Goal: Information Seeking & Learning: Find specific fact

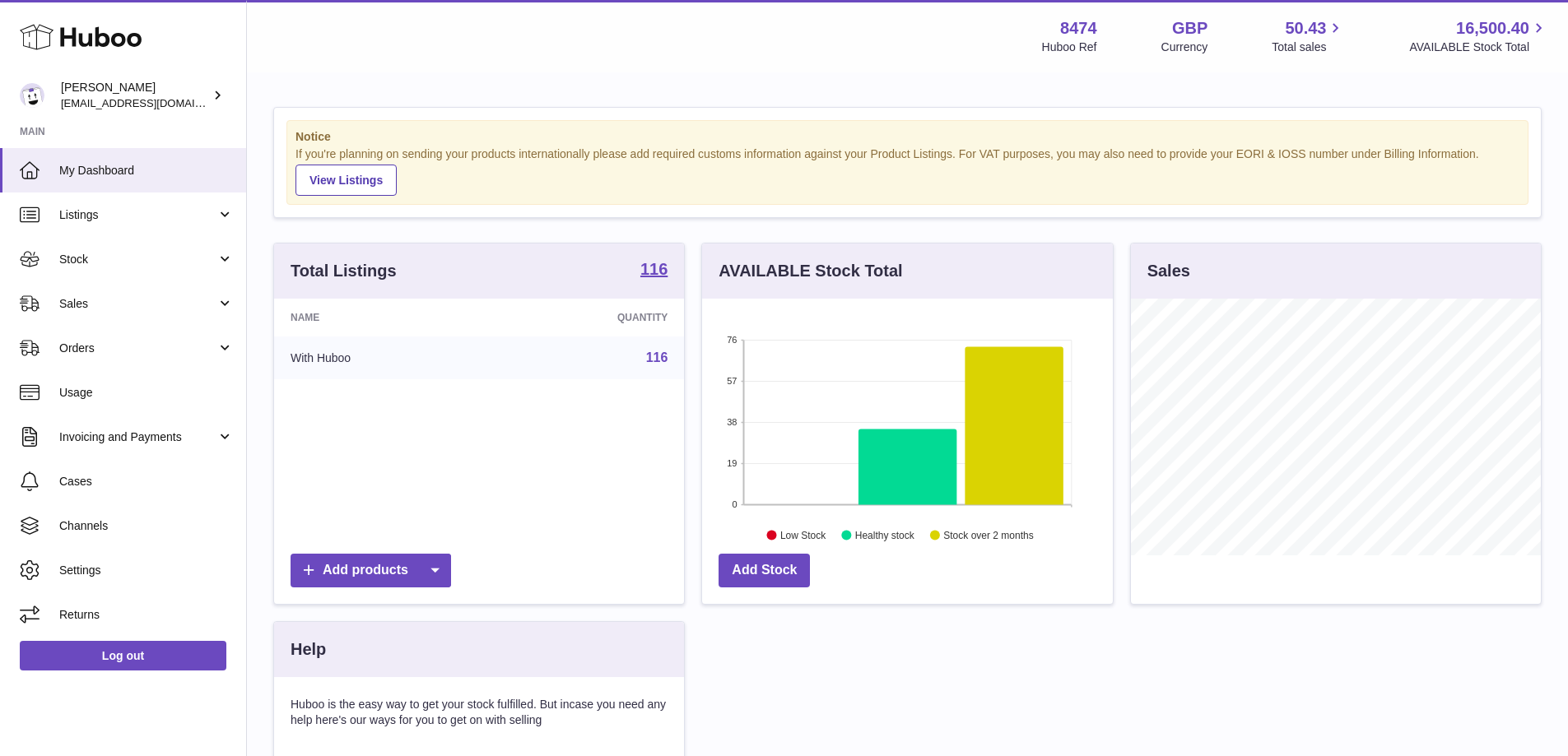
scroll to position [257, 411]
click at [82, 297] on span "Sales" at bounding box center [138, 304] width 157 height 15
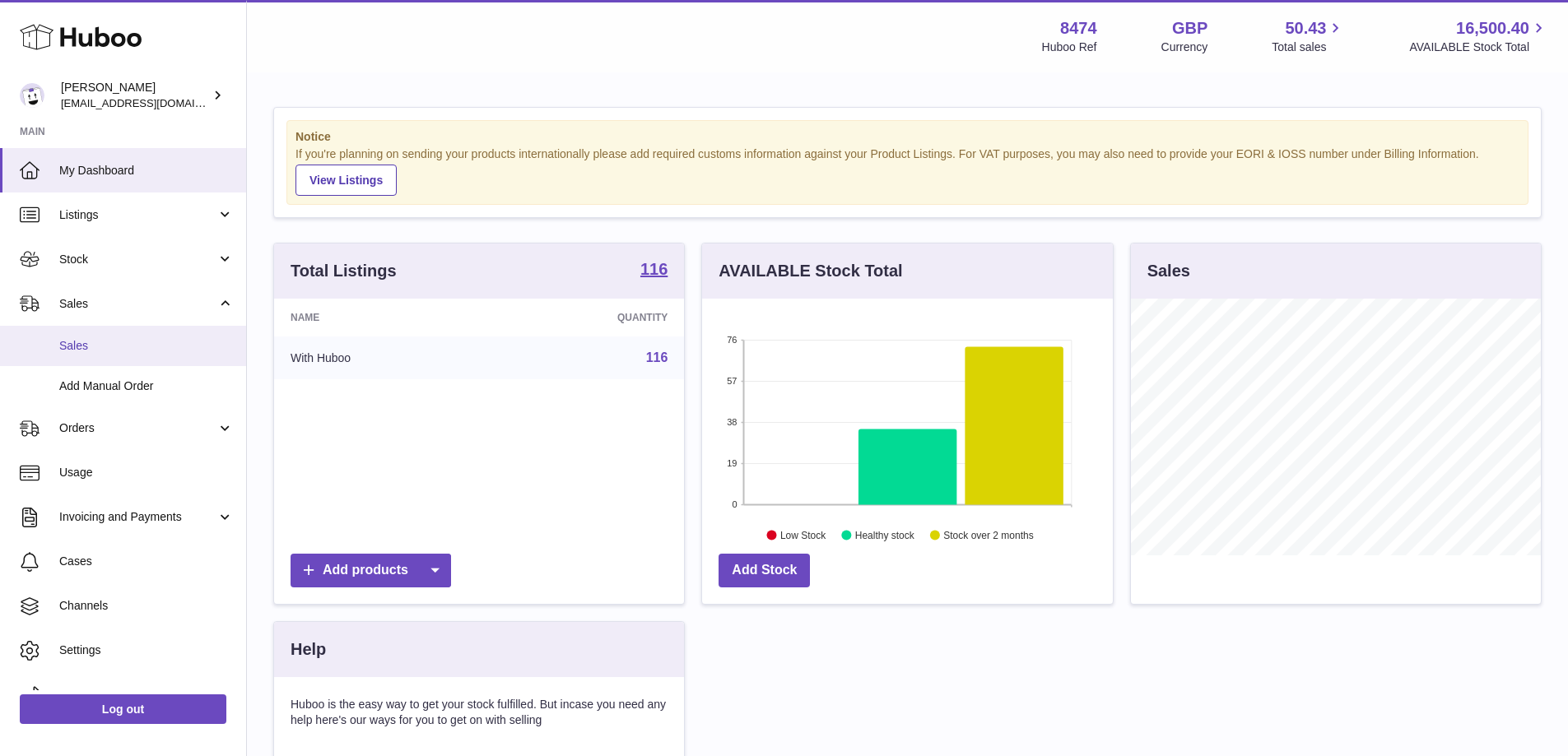
click at [83, 338] on span "Sales" at bounding box center [146, 346] width 174 height 15
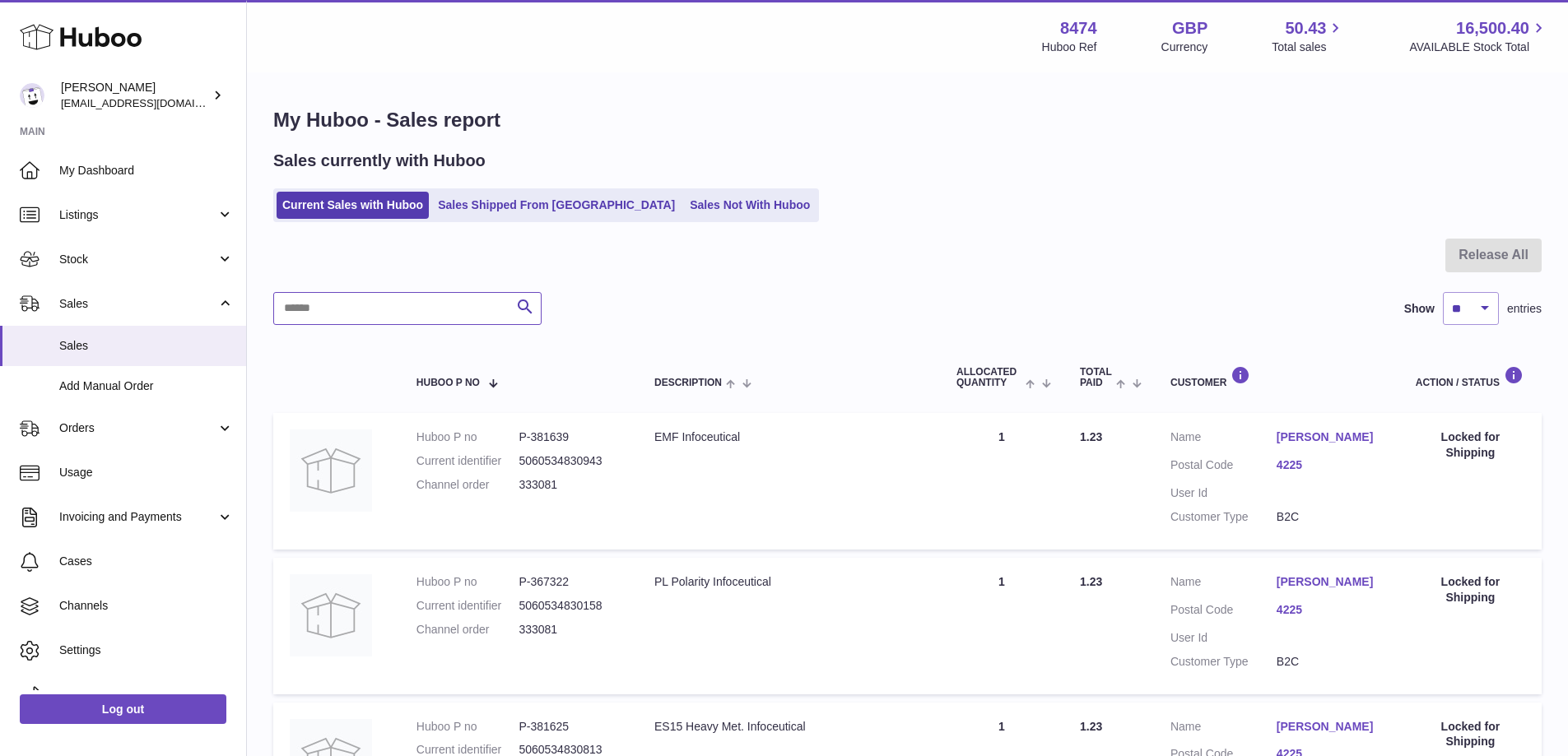
click at [435, 314] on input "text" at bounding box center [407, 308] width 268 height 33
paste input "******"
type input "******"
click at [525, 208] on link "Sales Shipped From [GEOGRAPHIC_DATA]" at bounding box center [556, 206] width 248 height 28
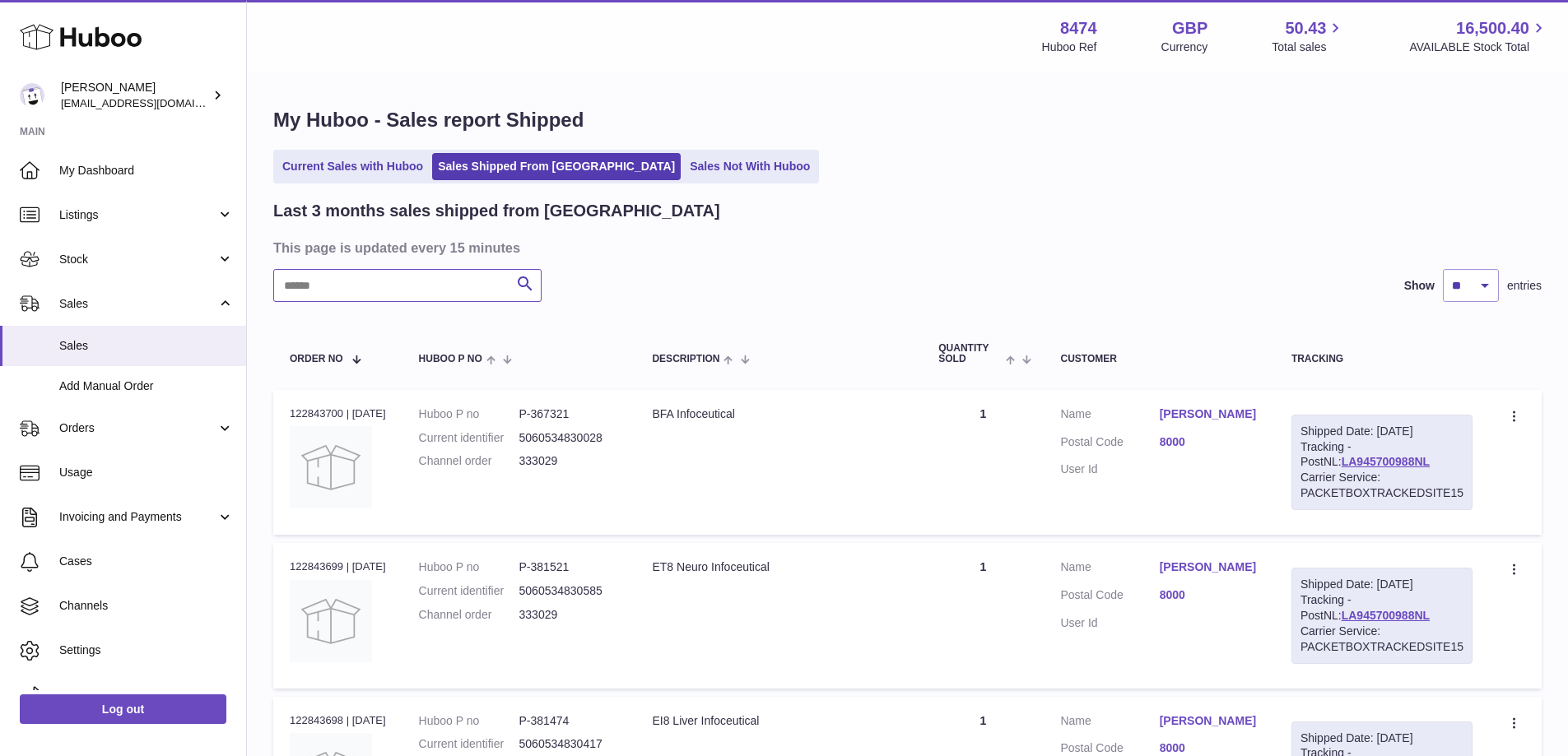
click at [372, 284] on input "text" at bounding box center [407, 285] width 268 height 33
paste input "******"
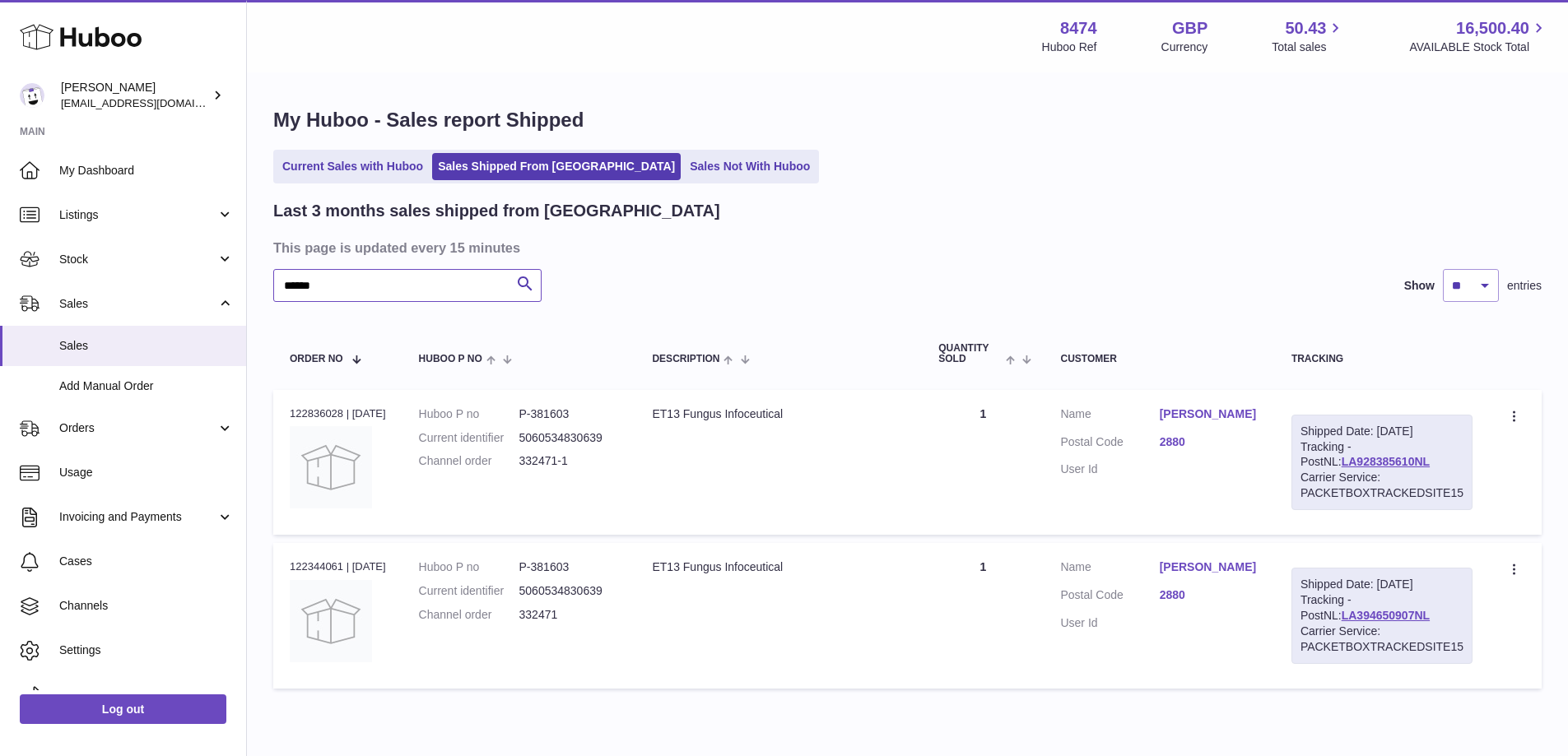
type input "******"
drag, startPoint x: 1397, startPoint y: 458, endPoint x: 1300, endPoint y: 460, distance: 97.0
click at [1300, 460] on div "Shipped Date: 14th Aug 2025 Tracking - PostNL: LA928385610NL Carrier Service: P…" at bounding box center [1382, 462] width 181 height 96
copy link "LA928385610NL"
click at [303, 169] on link "Current Sales with Huboo" at bounding box center [352, 167] width 152 height 28
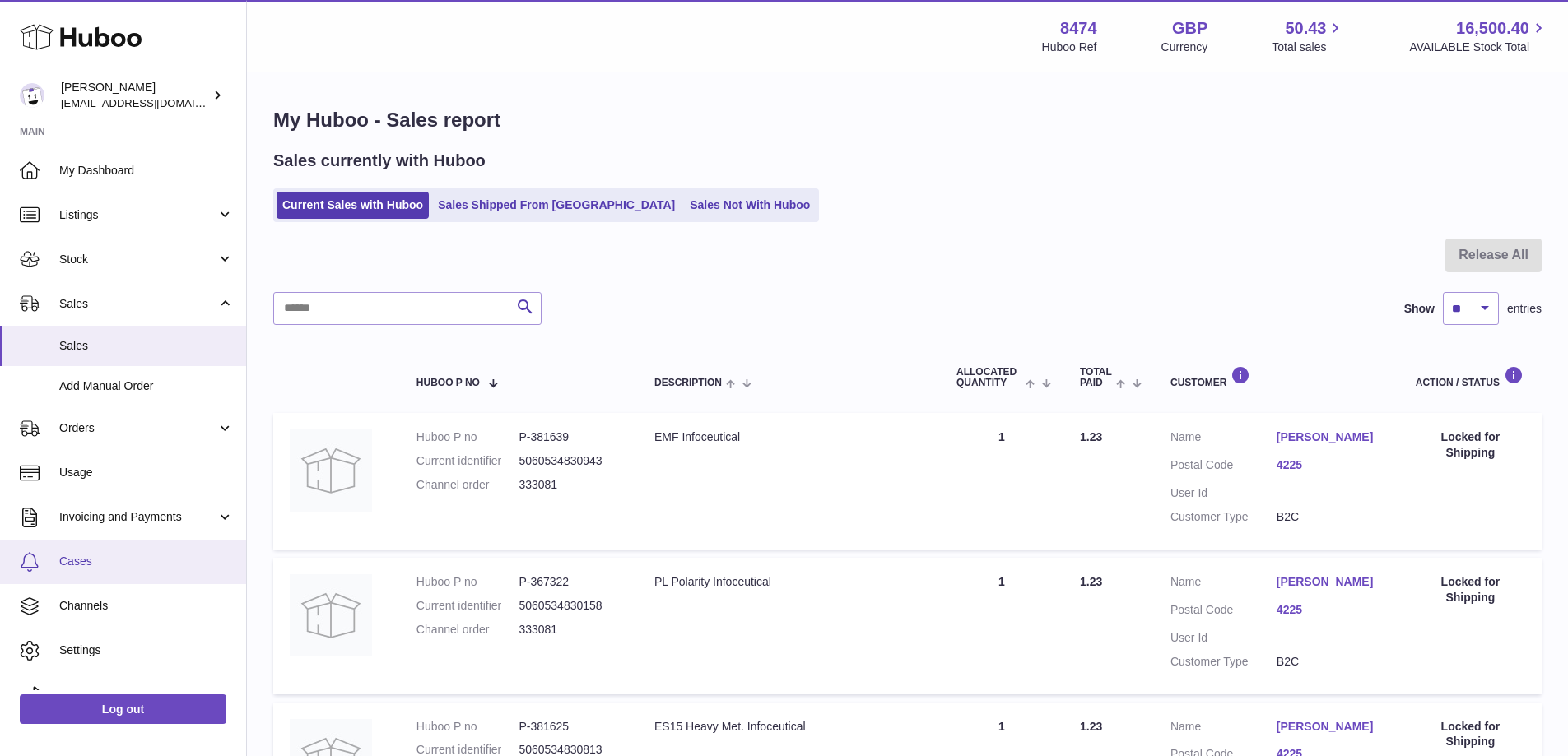
click at [84, 566] on span "Cases" at bounding box center [146, 561] width 174 height 15
click at [314, 302] on input "text" at bounding box center [407, 308] width 268 height 33
paste input "******"
type input "******"
drag, startPoint x: 790, startPoint y: 581, endPoint x: 495, endPoint y: 569, distance: 295.2
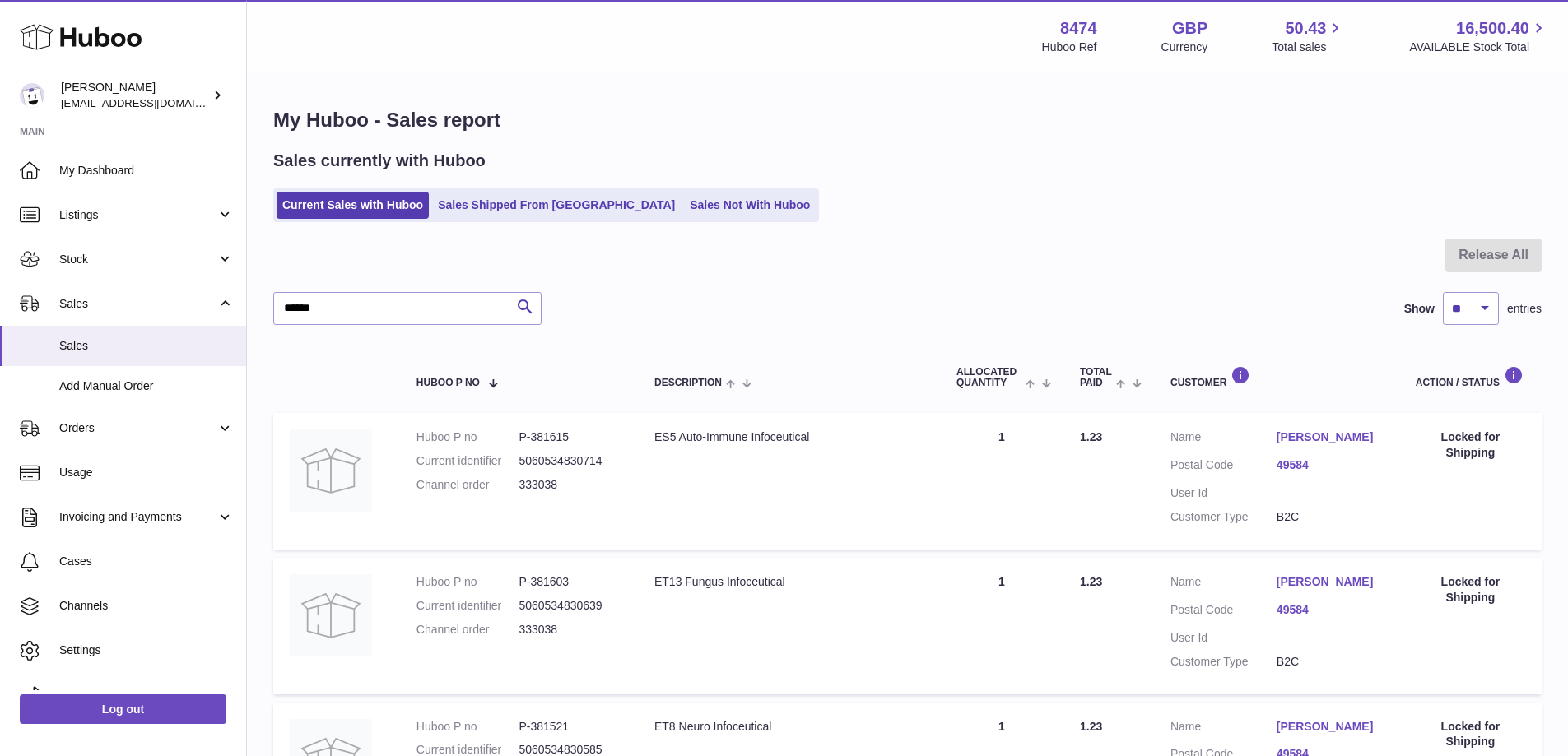
click at [495, 569] on tr "Huboo P no P-381603 Current identifier 5060534830639 Channel order 333038 Descr…" at bounding box center [907, 626] width 1268 height 137
drag, startPoint x: 569, startPoint y: 579, endPoint x: 515, endPoint y: 578, distance: 54.0
click at [515, 578] on dl "Huboo P no P-381603 Current identifier 5060534830639 Channel order 333038" at bounding box center [519, 610] width 205 height 71
copy dl "P-381603"
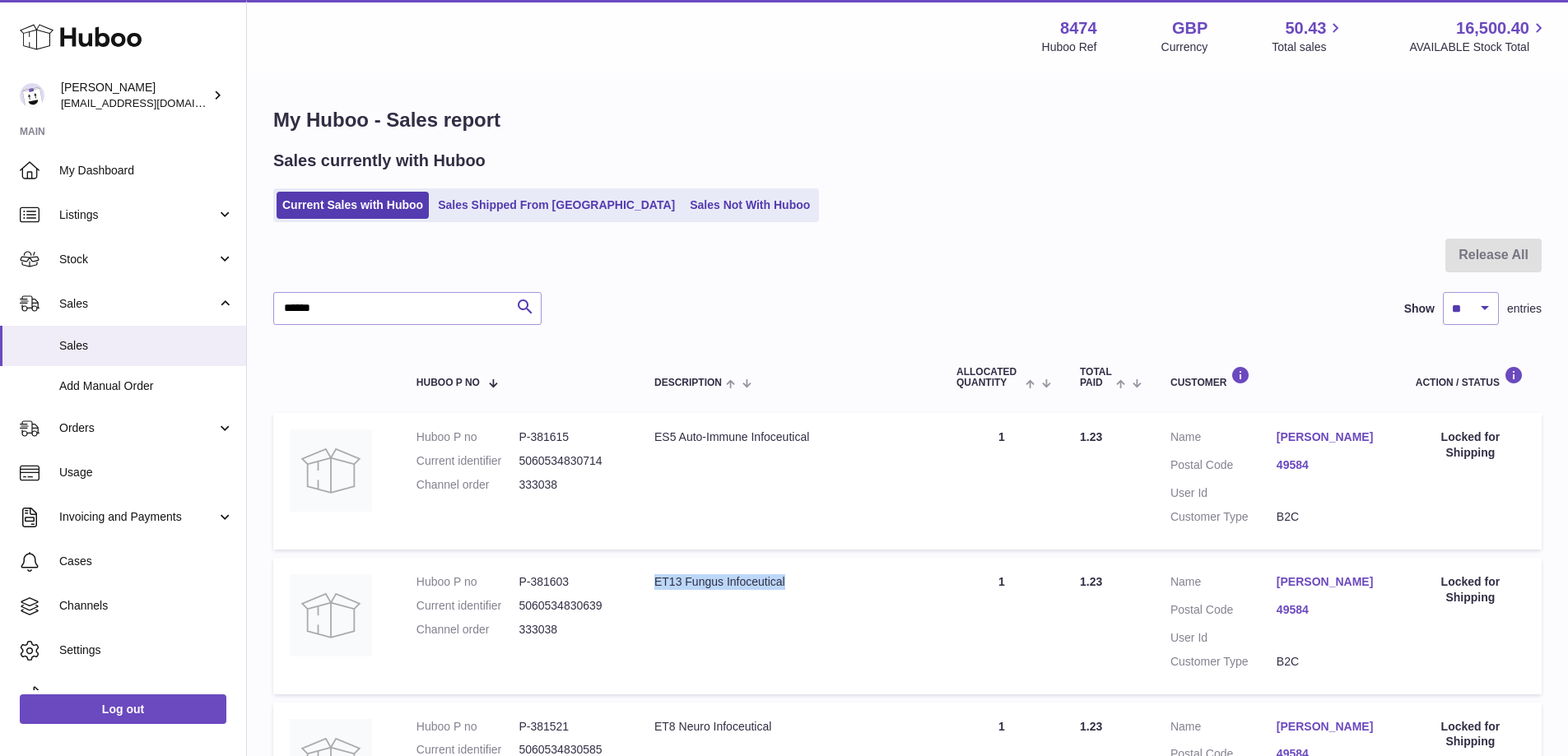
drag, startPoint x: 780, startPoint y: 580, endPoint x: 653, endPoint y: 579, distance: 127.0
click at [654, 579] on div "ET13 Fungus Infoceutical" at bounding box center [788, 582] width 269 height 15
copy div "ET13 Fungus Infoceutical"
click at [85, 260] on span "Stock" at bounding box center [138, 259] width 157 height 15
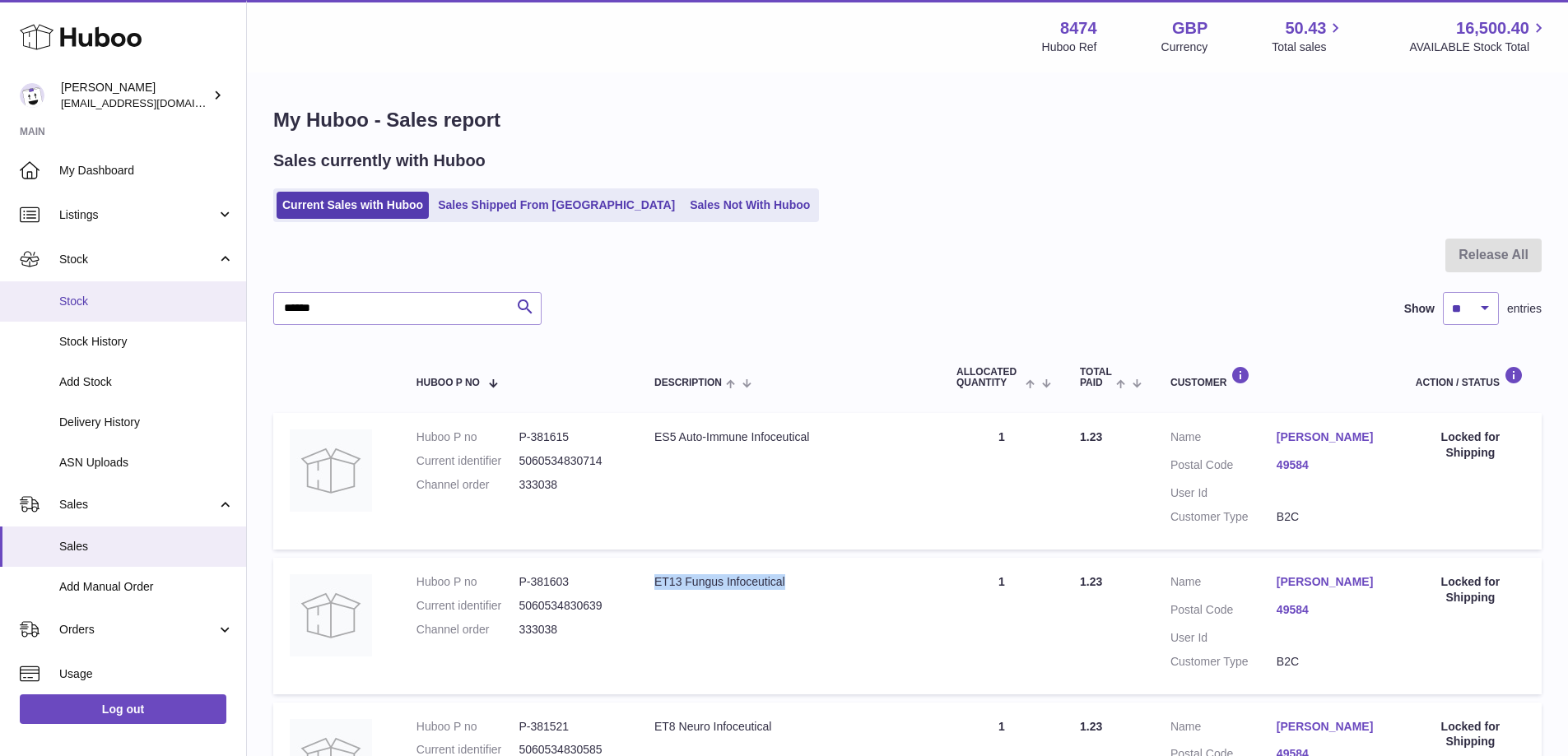
click at [85, 302] on span "Stock" at bounding box center [146, 301] width 174 height 15
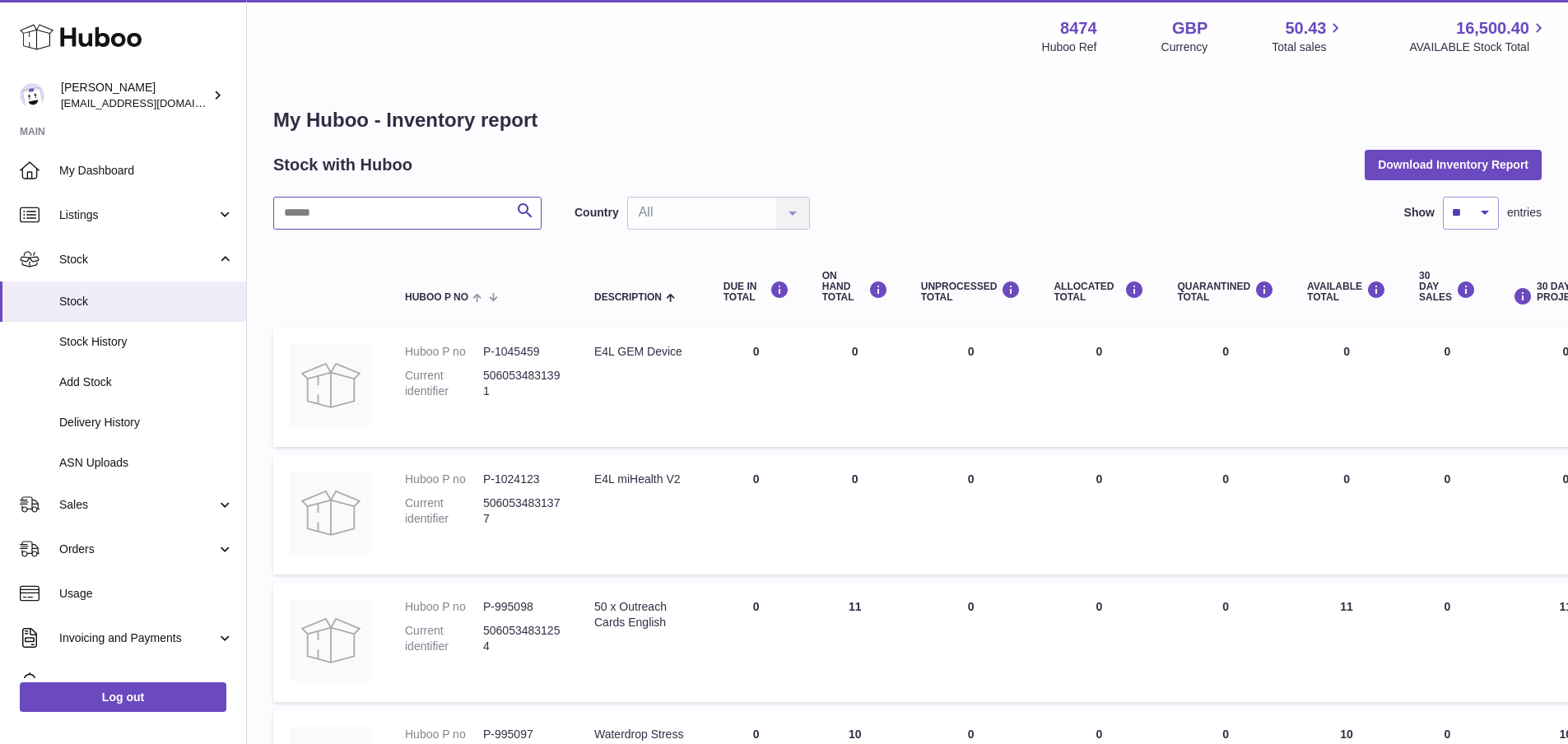
click at [359, 218] on input "text" at bounding box center [407, 213] width 268 height 33
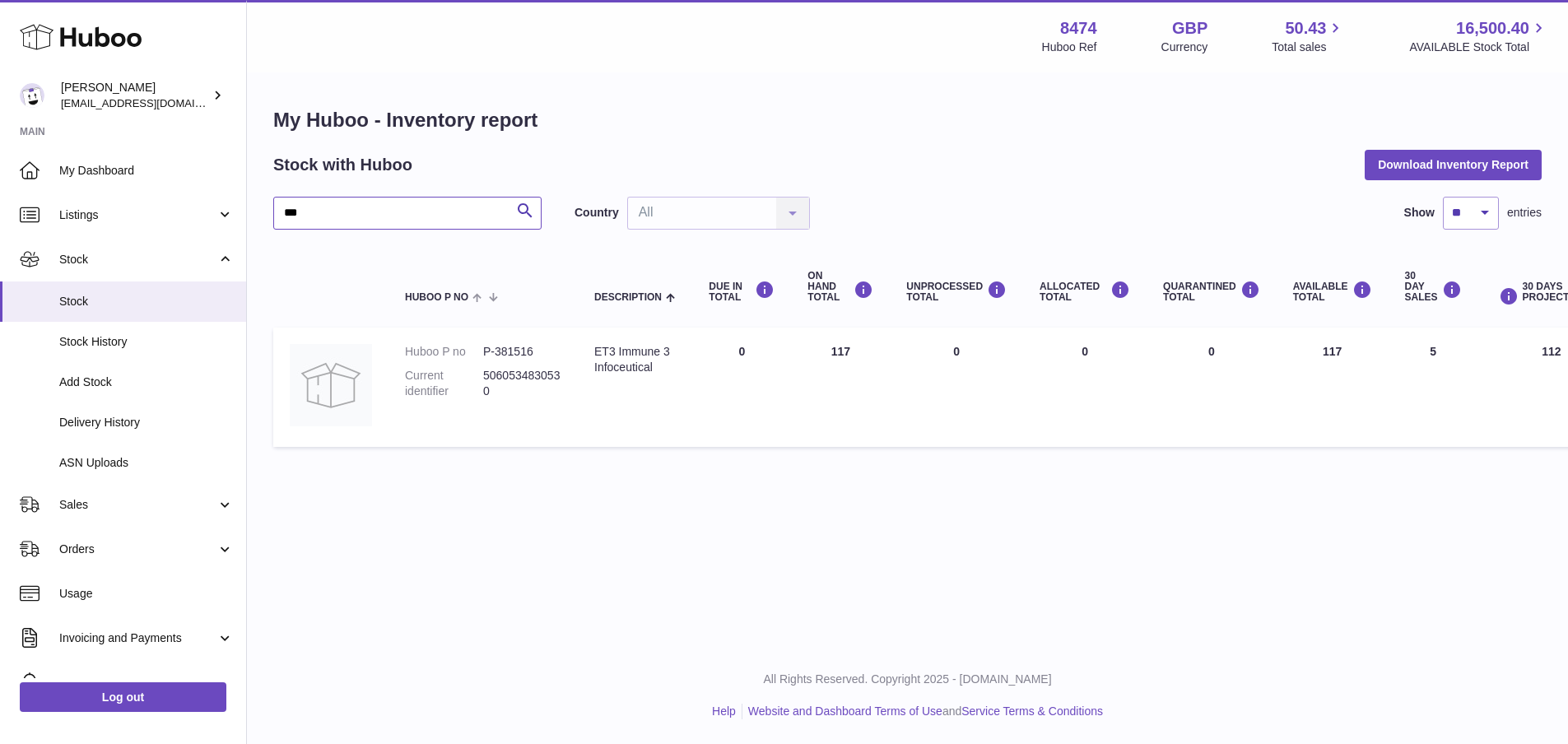
type input "***"
click at [532, 349] on dd "P-381516" at bounding box center [522, 352] width 78 height 16
drag, startPoint x: 533, startPoint y: 348, endPoint x: 473, endPoint y: 349, distance: 60.0
click at [473, 349] on dl "Huboo P no P-381516 Current identifier 5060534830530" at bounding box center [482, 376] width 156 height 64
copy dl "P-381516"
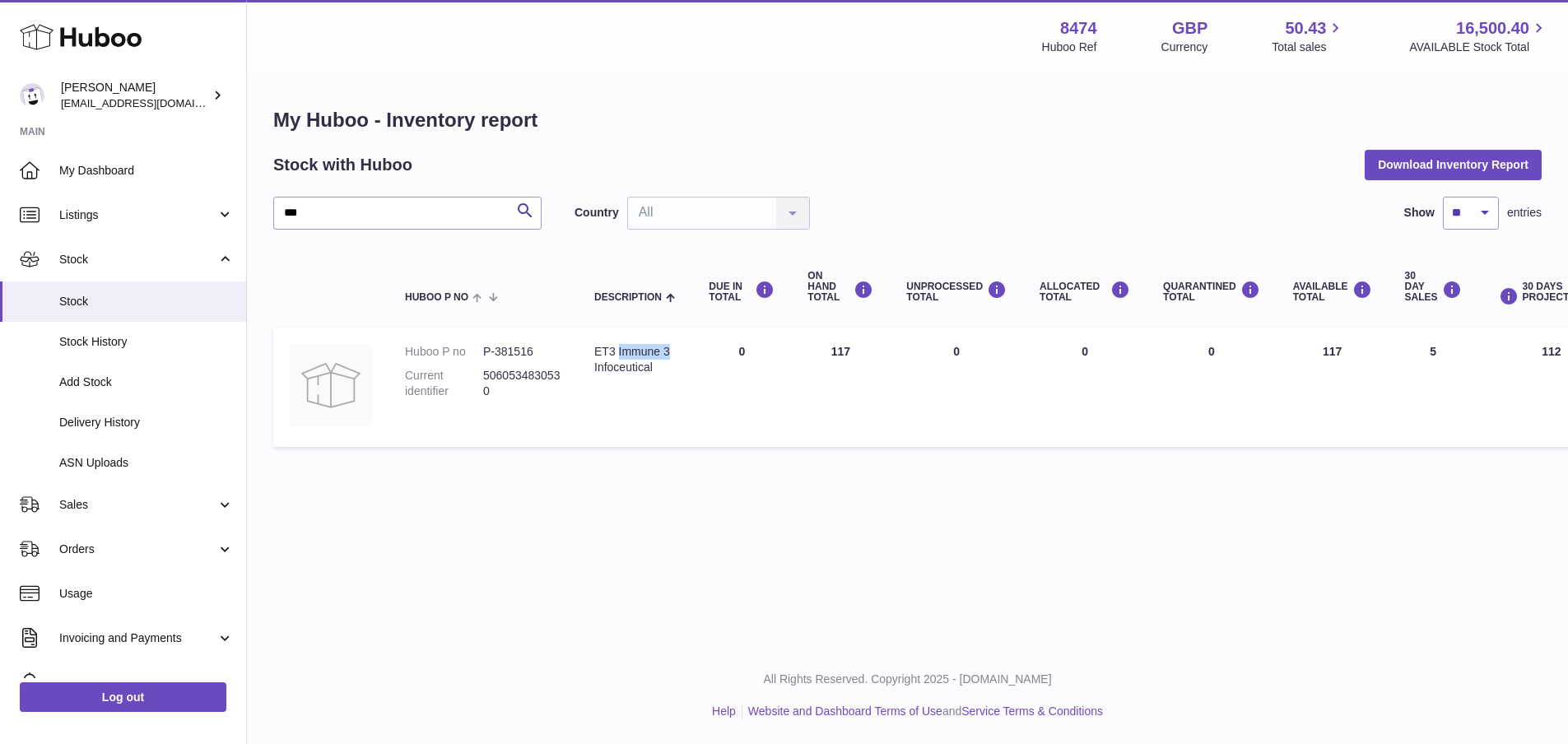
drag, startPoint x: 673, startPoint y: 348, endPoint x: 616, endPoint y: 349, distance: 57.0
click at [616, 349] on div "ET3 Immune 3 Infoceutical" at bounding box center [635, 359] width 82 height 31
drag, startPoint x: 655, startPoint y: 368, endPoint x: 594, endPoint y: 354, distance: 62.6
click at [594, 354] on div "ET3 Immune 3 Infoceutical" at bounding box center [635, 359] width 82 height 31
copy div "ET3 Immune 3 Infoceutical"
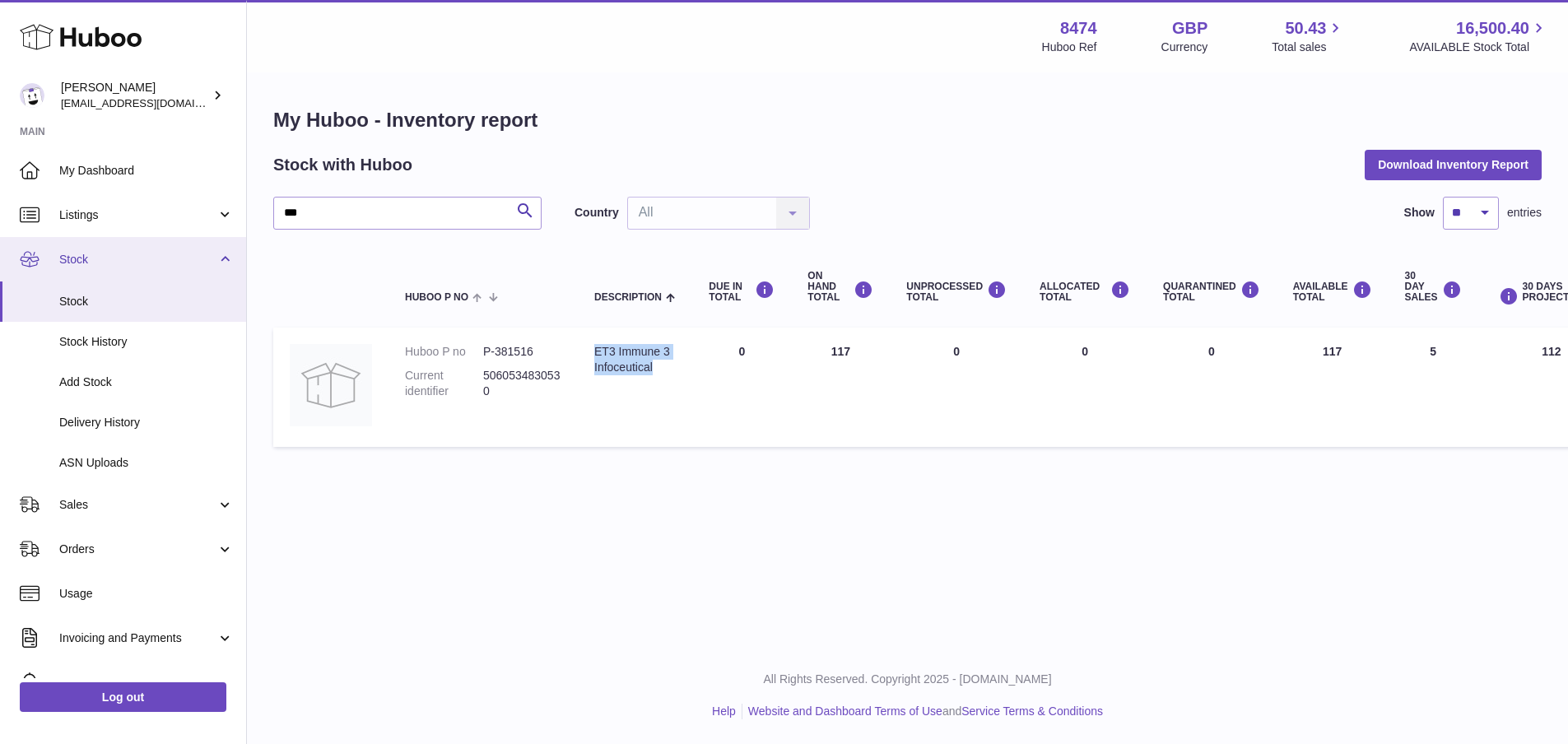
click at [227, 253] on link "Stock" at bounding box center [123, 259] width 246 height 45
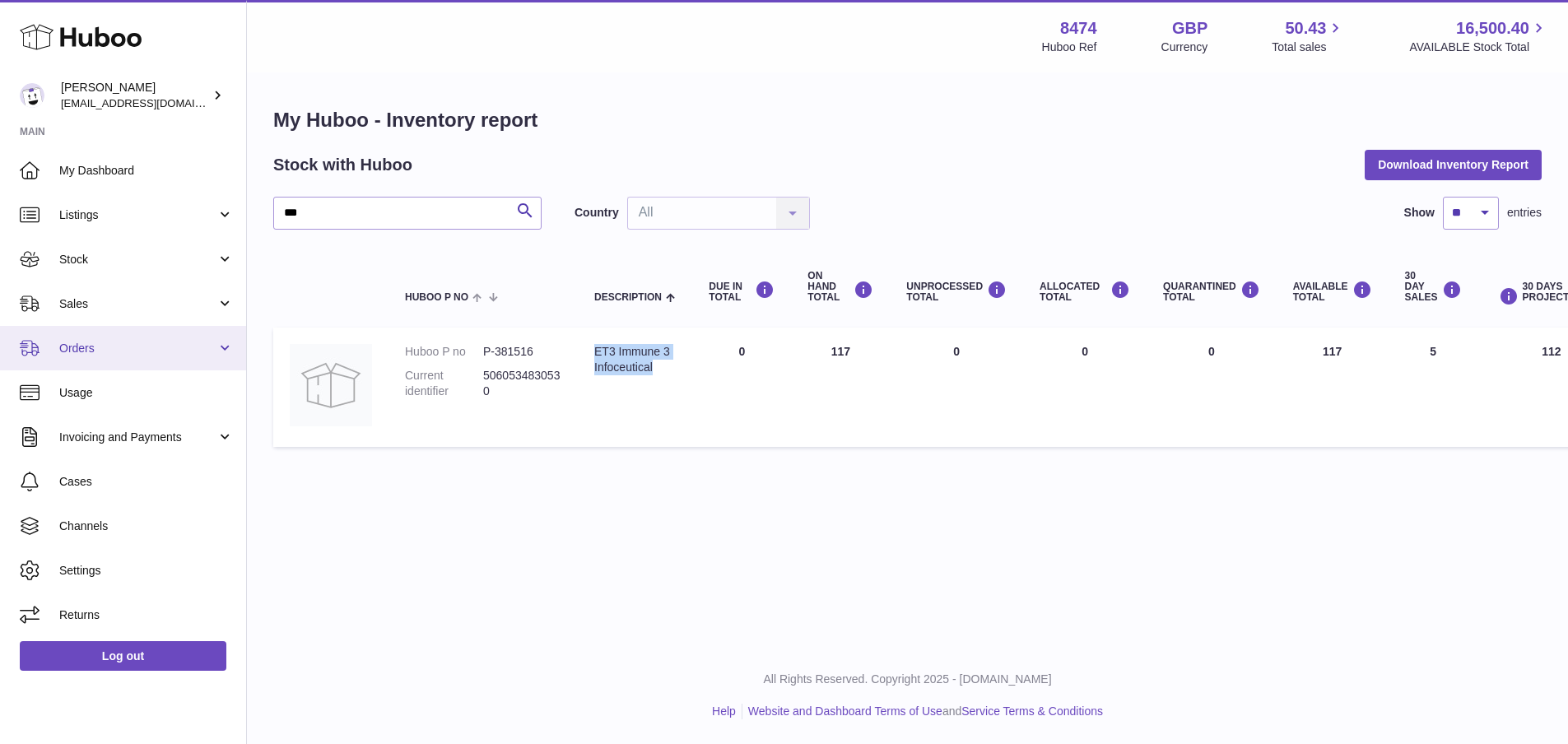
click at [79, 341] on span "Orders" at bounding box center [138, 348] width 157 height 16
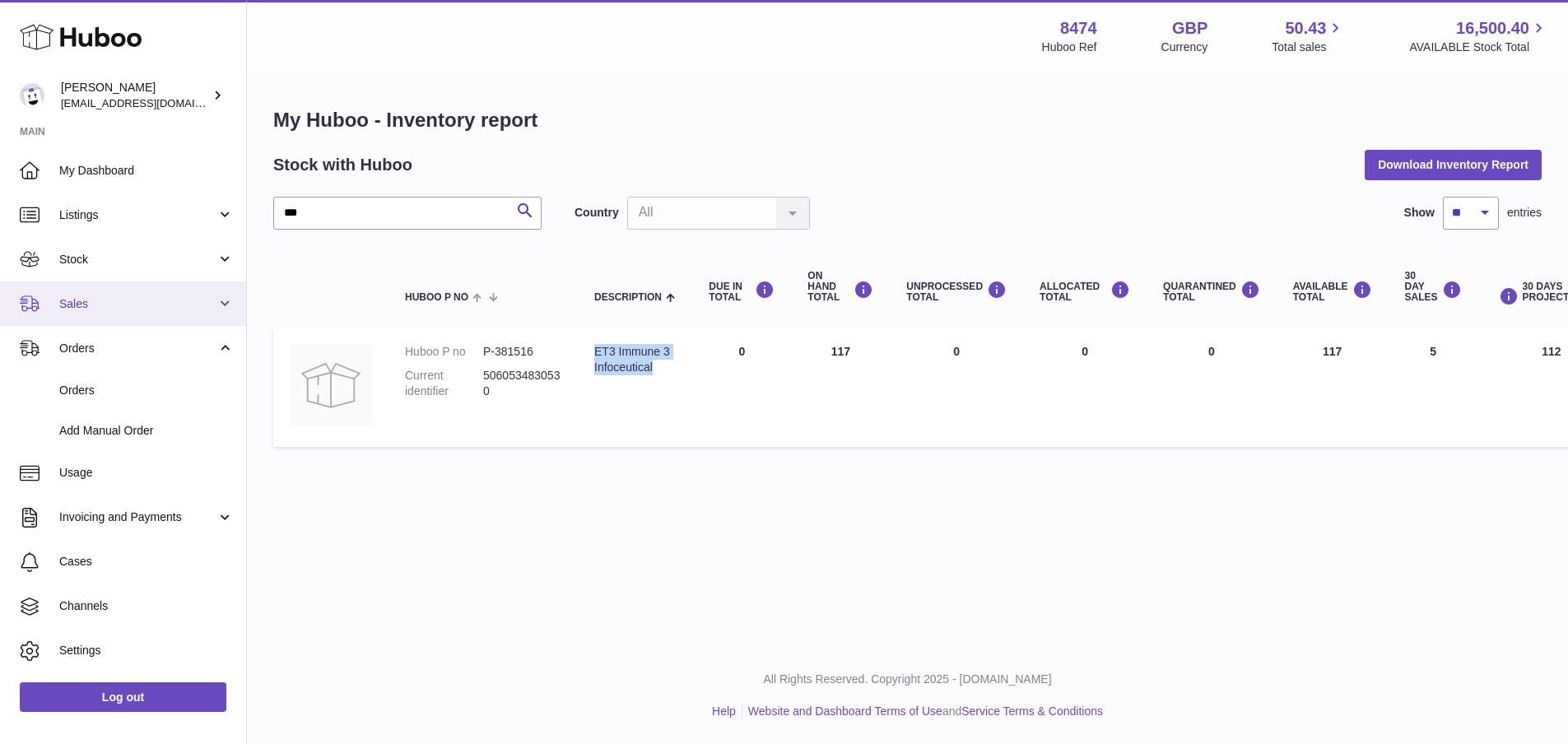
click at [81, 301] on span "Sales" at bounding box center [138, 304] width 157 height 16
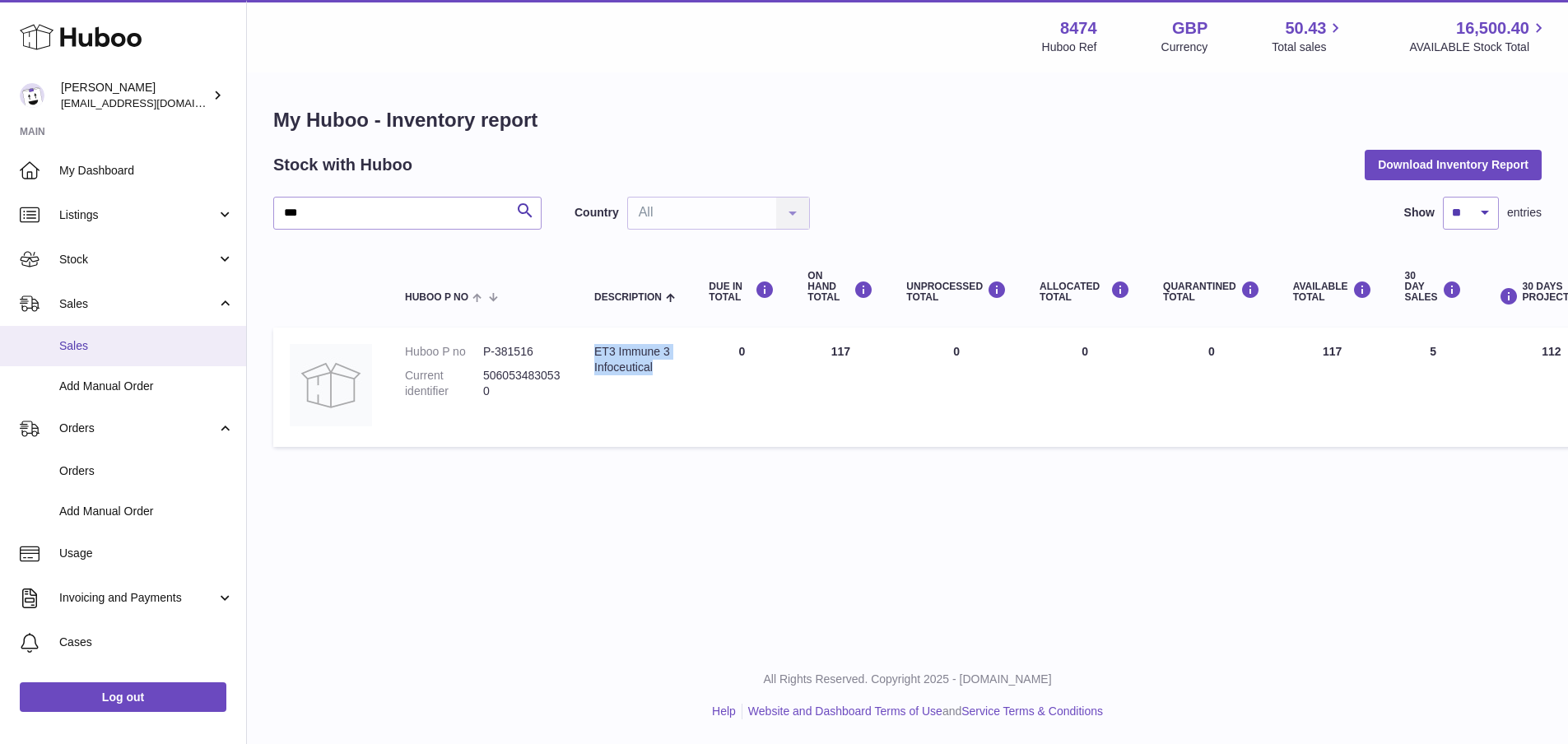
click at [82, 337] on link "Sales" at bounding box center [123, 346] width 246 height 41
